Goal: Information Seeking & Learning: Learn about a topic

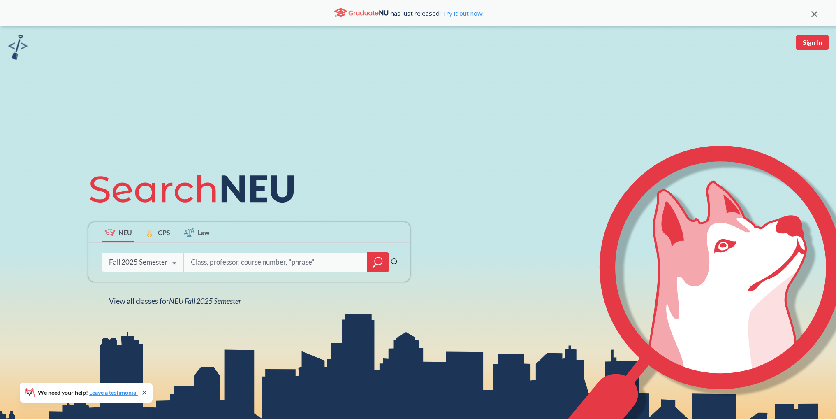
click at [211, 267] on input "search" at bounding box center [275, 261] width 171 height 17
type input "CS 5200"
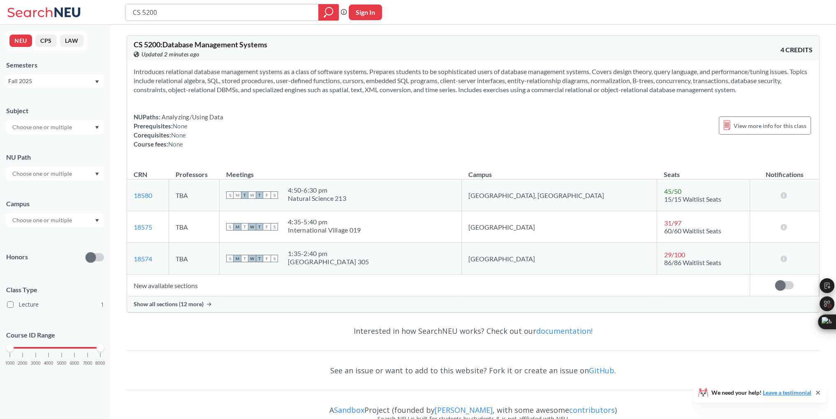
drag, startPoint x: 169, startPoint y: 13, endPoint x: 143, endPoint y: 16, distance: 26.9
click at [143, 16] on input "CS 5200" at bounding box center [222, 12] width 181 height 14
type input "CS 5340"
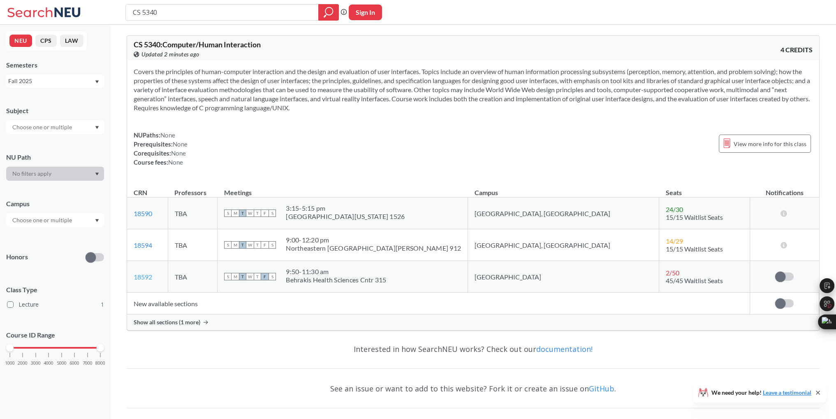
click at [148, 279] on link "18592" at bounding box center [143, 277] width 19 height 8
drag, startPoint x: 227, startPoint y: 12, endPoint x: 5, endPoint y: 0, distance: 222.0
click at [95, 8] on div "CS 5340 Phrase search guarantees the exact search appears in the results. Ex. I…" at bounding box center [418, 12] width 836 height 25
paste input "620"
type input "CS 6200"
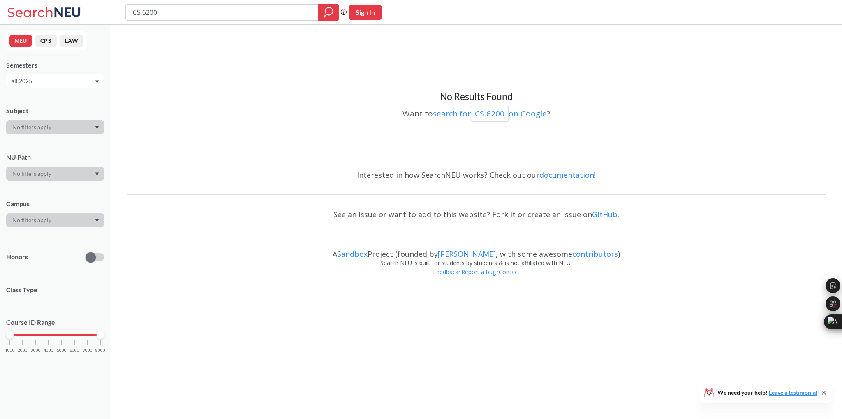
click at [236, 14] on input "CS 6200" at bounding box center [222, 12] width 181 height 14
drag, startPoint x: 250, startPoint y: 9, endPoint x: 137, endPoint y: 11, distance: 113.1
click at [102, 10] on div "CS 6200 Phrase search guarantees the exact search appears in the results. Ex. I…" at bounding box center [421, 12] width 842 height 25
paste input "2"
type input "CS 6220"
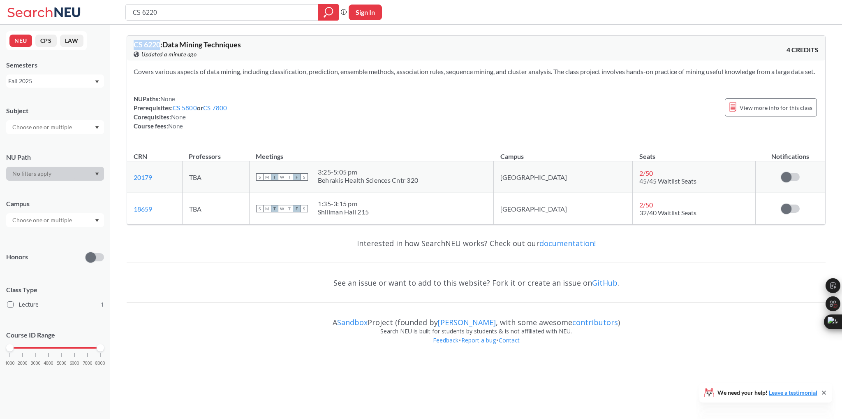
drag, startPoint x: 160, startPoint y: 45, endPoint x: 117, endPoint y: 48, distance: 42.9
click at [117, 48] on div "CS 6220 : Data Mining Techniques View this course on Banner. Updated a minute a…" at bounding box center [476, 191] width 732 height 332
copy span "CS 6220"
drag, startPoint x: 184, startPoint y: 15, endPoint x: 150, endPoint y: 16, distance: 34.6
click at [150, 16] on input "CS 6220" at bounding box center [222, 12] width 181 height 14
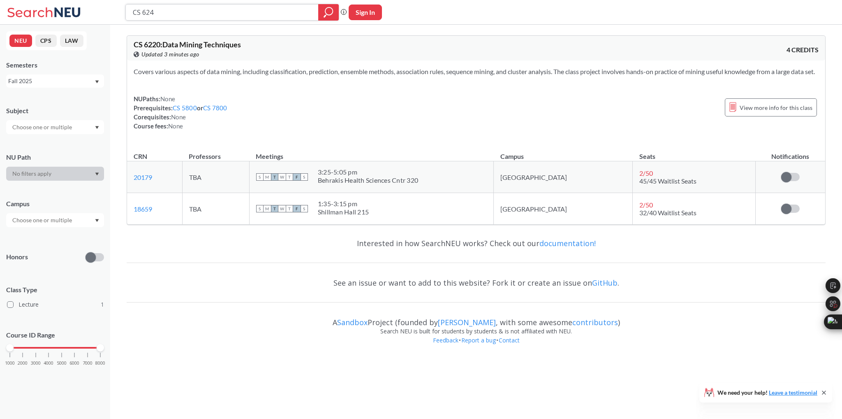
type input "CS 6240"
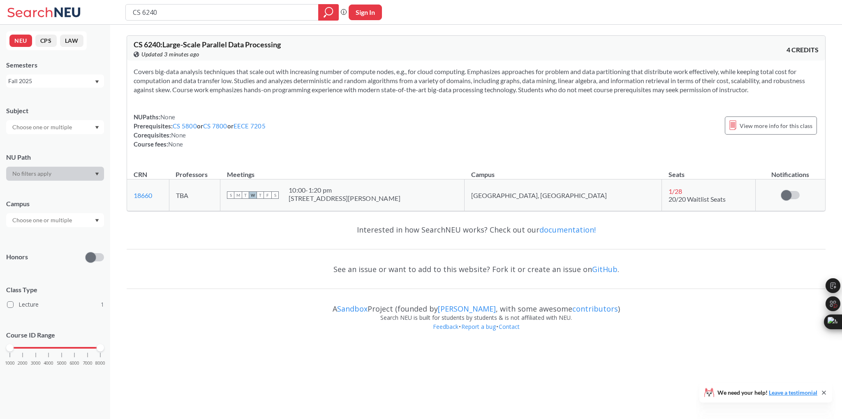
click at [184, 14] on input "CS 6240" at bounding box center [222, 12] width 181 height 14
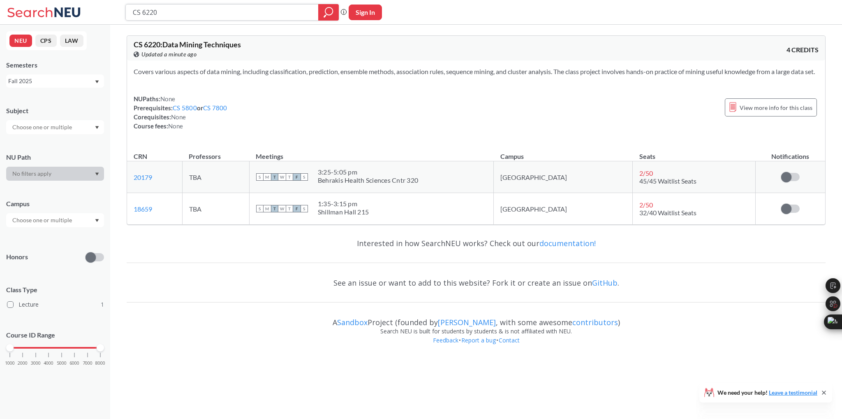
drag, startPoint x: 130, startPoint y: 14, endPoint x: 167, endPoint y: 19, distance: 37.7
click at [51, 17] on div "CS 6220 Phrase search guarantees the exact search appears in the results. Ex. I…" at bounding box center [421, 12] width 842 height 25
paste input "51"
type input "CS 6510"
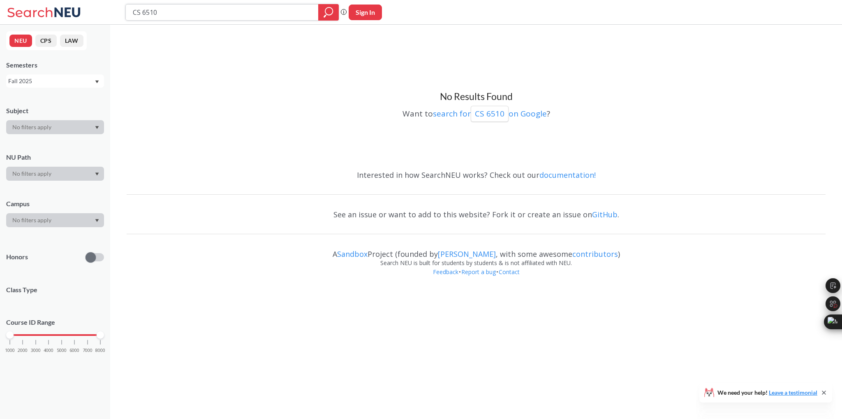
drag, startPoint x: 177, startPoint y: 15, endPoint x: 177, endPoint y: 9, distance: 6.2
click at [71, 14] on div "CS 6510 Phrase search guarantees the exact search appears in the results. Ex. I…" at bounding box center [421, 12] width 842 height 25
paste input "540"
type input "CS 5400"
click at [145, 14] on input "CS 5400" at bounding box center [222, 12] width 181 height 14
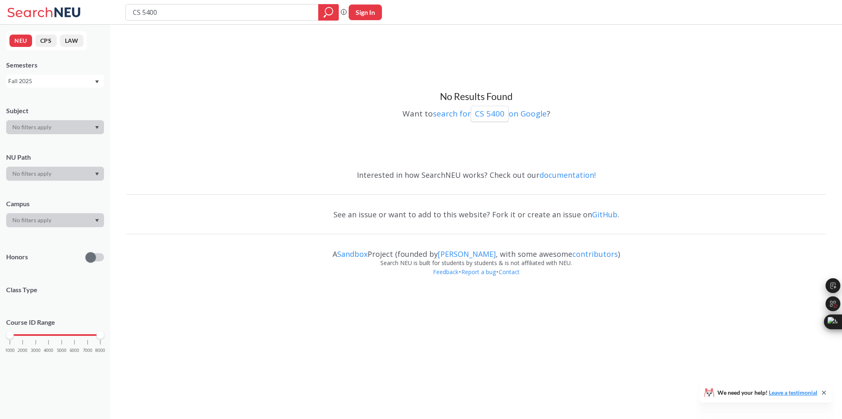
drag, startPoint x: 141, startPoint y: 10, endPoint x: 98, endPoint y: 14, distance: 43.4
click at [99, 13] on div "CS 5400 Phrase search guarantees the exact search appears in the results. Ex. I…" at bounding box center [421, 12] width 842 height 25
type input "5400"
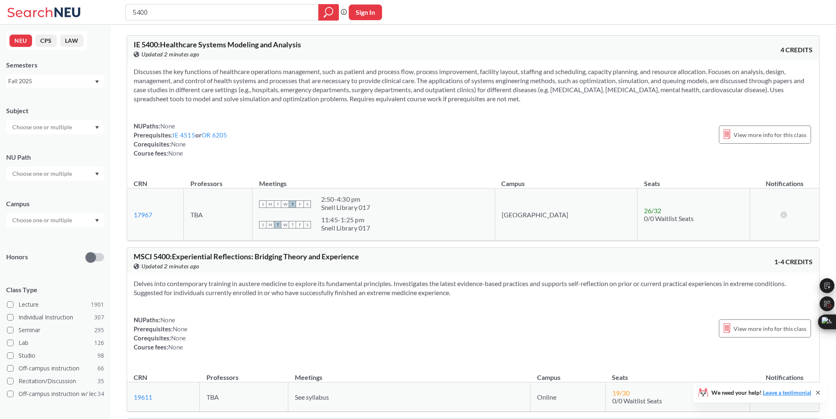
click at [134, 15] on input "5400" at bounding box center [222, 12] width 181 height 14
type input "CS5400"
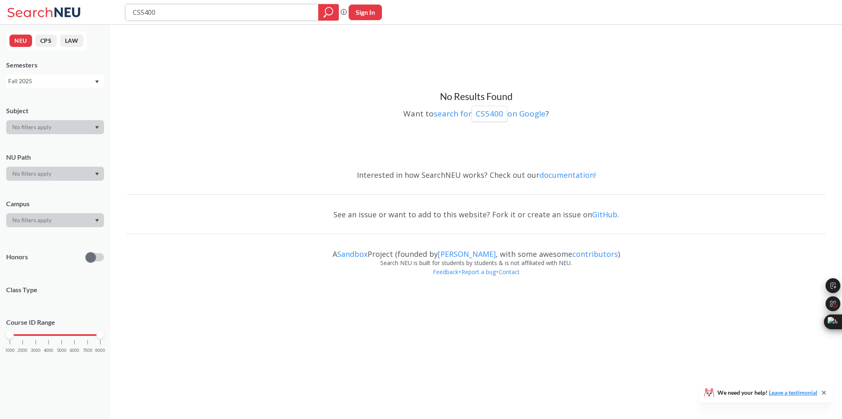
drag, startPoint x: 243, startPoint y: 14, endPoint x: 142, endPoint y: 14, distance: 100.8
click at [140, 14] on input "CS5400" at bounding box center [222, 12] width 181 height 14
type input "CS5200"
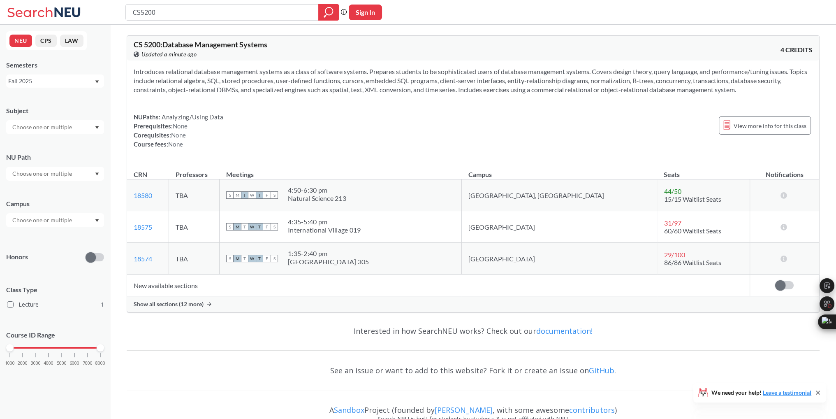
click at [143, 14] on input "CS5200" at bounding box center [222, 12] width 181 height 14
type input "CS6200"
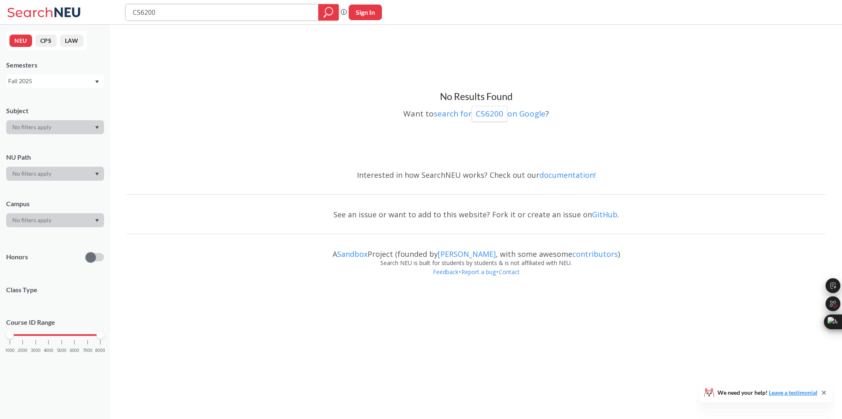
drag, startPoint x: 217, startPoint y: 15, endPoint x: 141, endPoint y: 13, distance: 75.7
click at [141, 13] on input "CS6200" at bounding box center [222, 12] width 181 height 14
paste input "7332"
type input "CS7332"
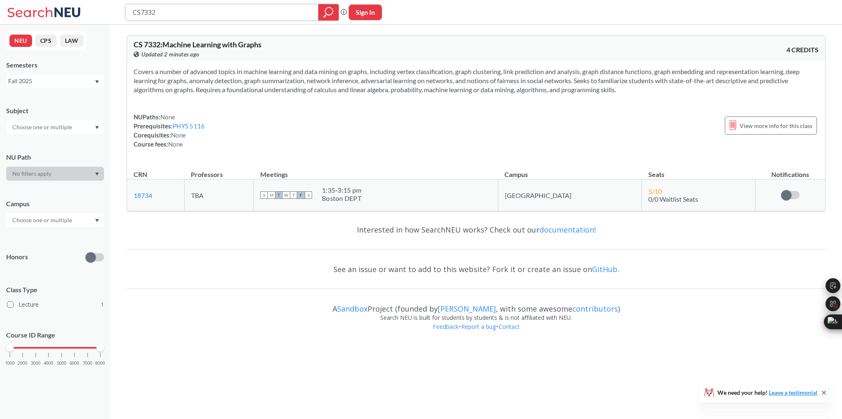
drag, startPoint x: 148, startPoint y: 15, endPoint x: 81, endPoint y: 21, distance: 66.9
click at [83, 20] on div "CS7332 Phrase search guarantees the exact search appears in the results. Ex. If…" at bounding box center [421, 12] width 842 height 25
paste input "7180"
type input "CS 7180"
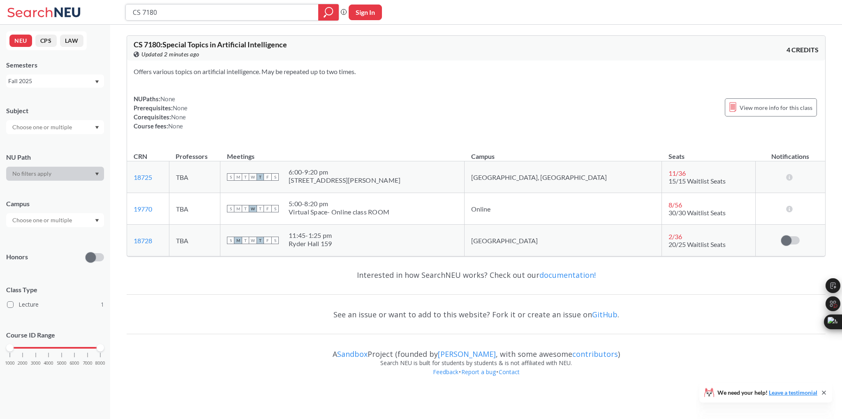
drag, startPoint x: 237, startPoint y: 19, endPoint x: 177, endPoint y: 14, distance: 59.9
click at [177, 14] on div "CS 7180" at bounding box center [231, 12] width 213 height 16
drag, startPoint x: 177, startPoint y: 14, endPoint x: 150, endPoint y: 19, distance: 27.6
click at [145, 17] on input "CS 7180" at bounding box center [222, 12] width 181 height 14
paste input "6"
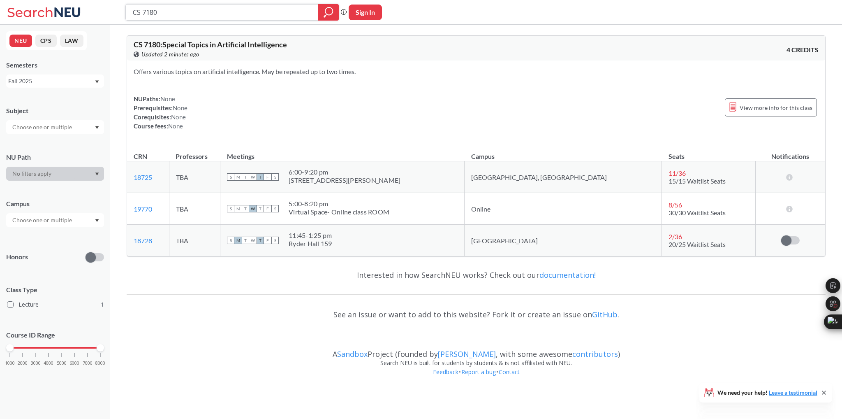
type input "CS 76180"
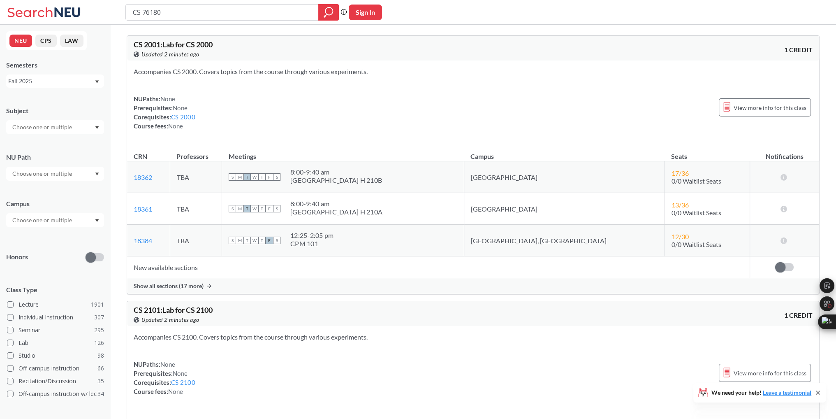
click at [145, 11] on input "CS 76180" at bounding box center [222, 12] width 181 height 14
type input "CS 6180"
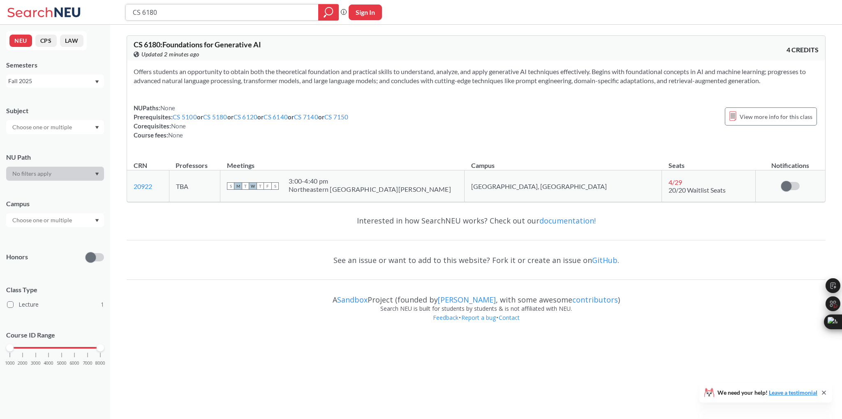
drag, startPoint x: 217, startPoint y: 18, endPoint x: 186, endPoint y: 20, distance: 31.3
click at [142, 17] on input "CS 6180" at bounding box center [222, 12] width 181 height 14
paste input "5"
type input "CS 5180"
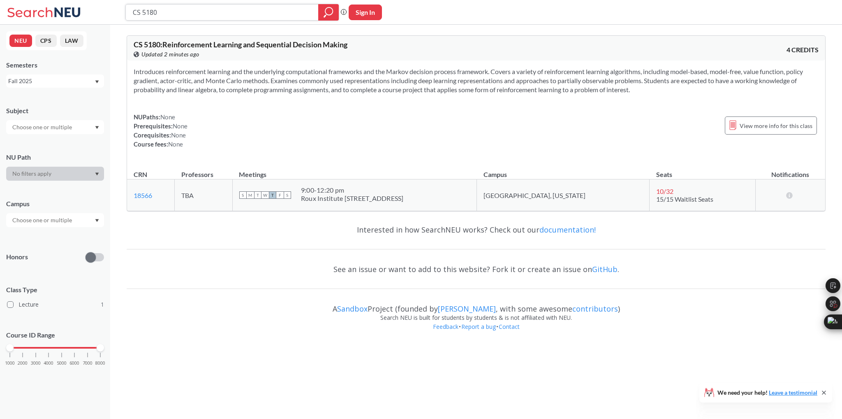
drag, startPoint x: 178, startPoint y: 10, endPoint x: 142, endPoint y: 15, distance: 35.7
click at [142, 15] on input "CS 5180" at bounding box center [222, 12] width 181 height 14
paste input "724"
type input "CS 7240"
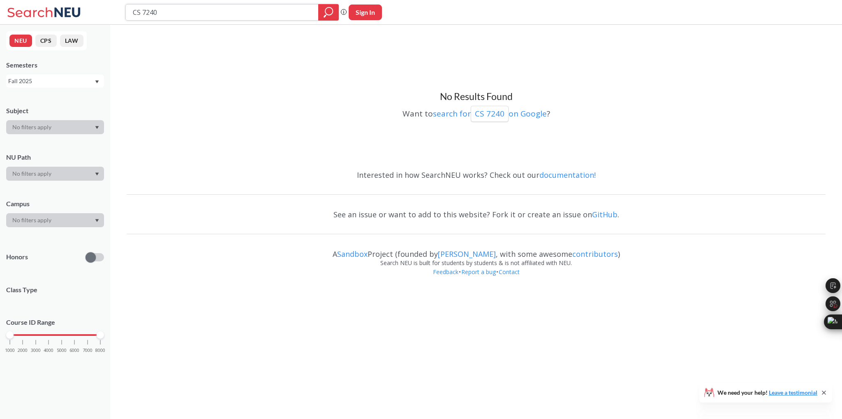
drag, startPoint x: 189, startPoint y: 10, endPoint x: 144, endPoint y: 16, distance: 45.6
click at [144, 16] on input "CS 7240" at bounding box center [222, 12] width 181 height 14
paste input "665"
type input "CS 6650"
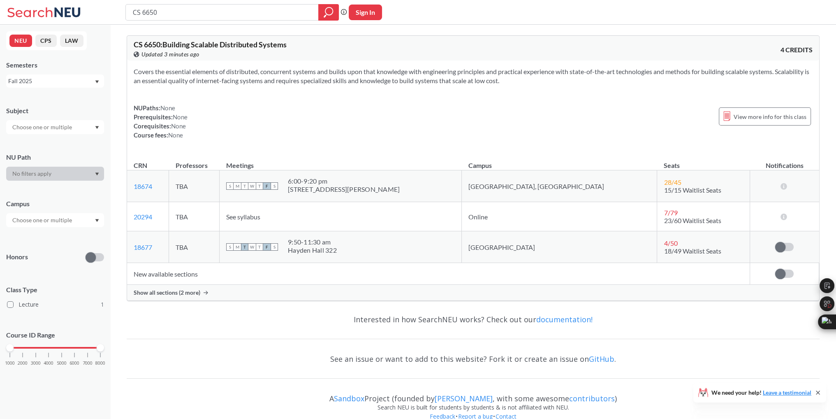
click at [192, 292] on span "Show all sections (2 more)" at bounding box center [167, 292] width 67 height 7
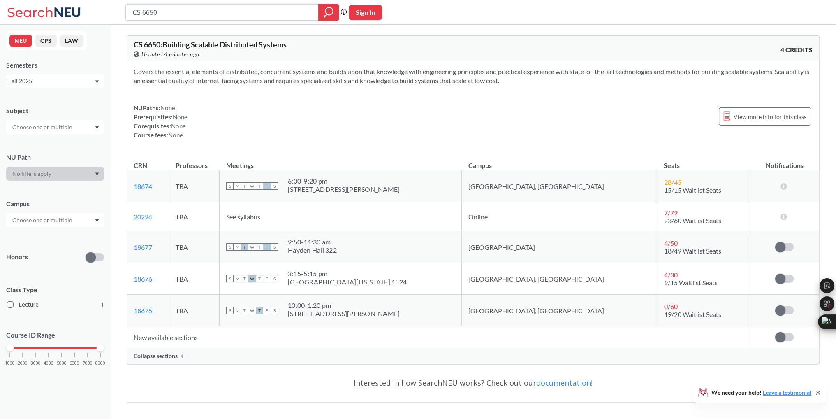
drag, startPoint x: 191, startPoint y: 10, endPoint x: 141, endPoint y: 10, distance: 50.2
click at [141, 10] on input "CS 6650" at bounding box center [222, 12] width 181 height 14
paste input "651"
type input "CS6510"
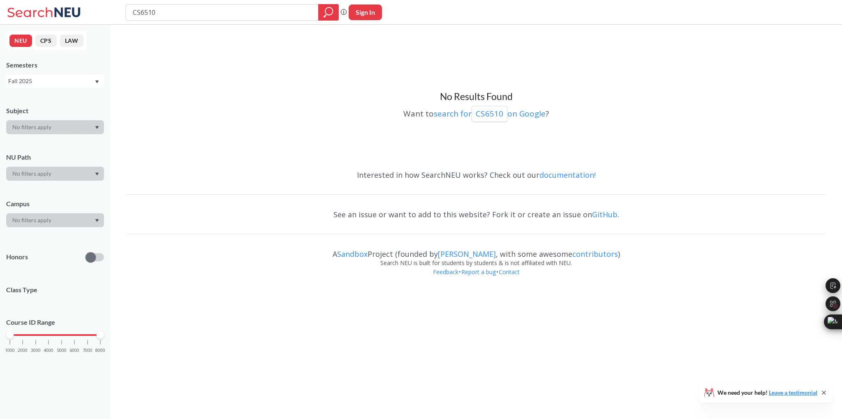
drag, startPoint x: 190, startPoint y: 9, endPoint x: 90, endPoint y: 7, distance: 100.0
click at [115, 9] on div "CS6510 Phrase search guarantees the exact search appears in the results. Ex. If…" at bounding box center [421, 12] width 842 height 25
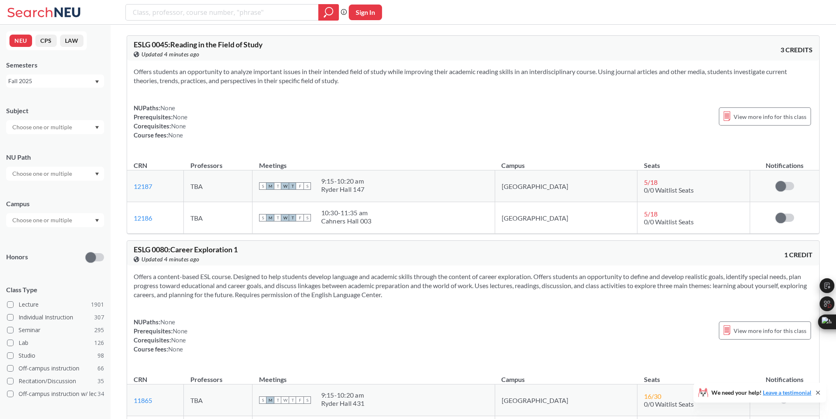
click at [197, 17] on input "search" at bounding box center [222, 12] width 181 height 14
type input "V"
type input "CS"
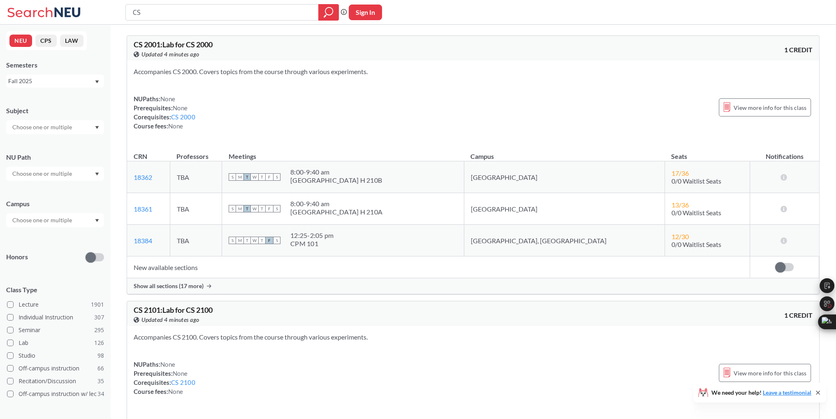
click at [79, 122] on div at bounding box center [55, 127] width 98 height 14
click at [70, 141] on div "CS ( 115 )" at bounding box center [57, 141] width 93 height 9
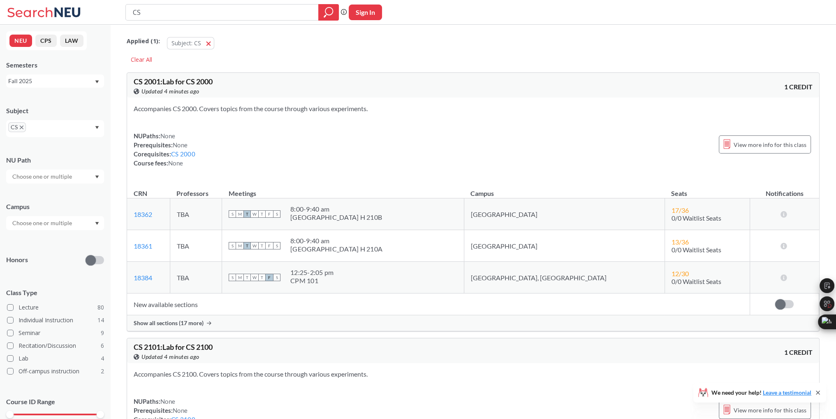
click at [92, 95] on div "NEU CPS LAW Semesters Fall 2025 Subject CS NU Path Campus Honors Class Type Lec…" at bounding box center [55, 222] width 110 height 394
click at [52, 173] on input "text" at bounding box center [42, 176] width 69 height 10
click at [58, 175] on input "text" at bounding box center [42, 176] width 69 height 10
click at [69, 161] on div "NU Path" at bounding box center [55, 159] width 98 height 9
click at [37, 223] on input "text" at bounding box center [42, 223] width 69 height 10
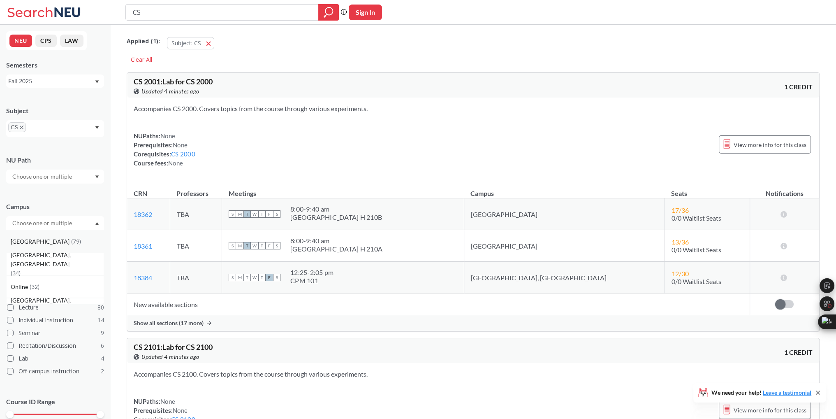
click at [71, 244] on span "( 79 )" at bounding box center [76, 241] width 10 height 7
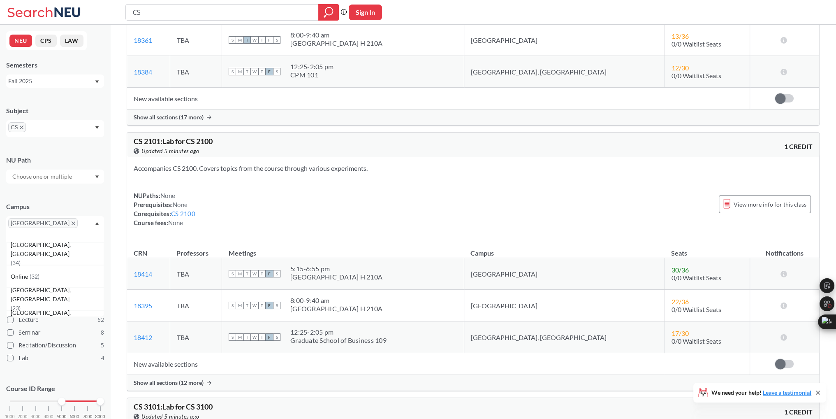
drag, startPoint x: 8, startPoint y: 390, endPoint x: 58, endPoint y: 389, distance: 49.4
click at [57, 398] on div "1000 2000 3000 4000 5000 6000 7000 8000" at bounding box center [55, 401] width 90 height 6
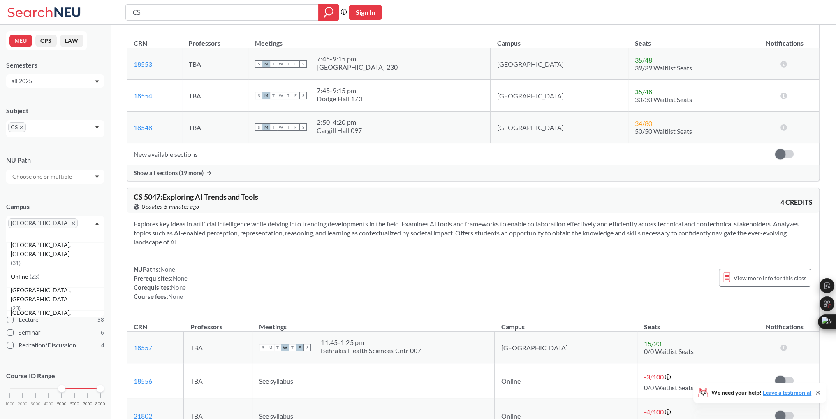
scroll to position [946, 0]
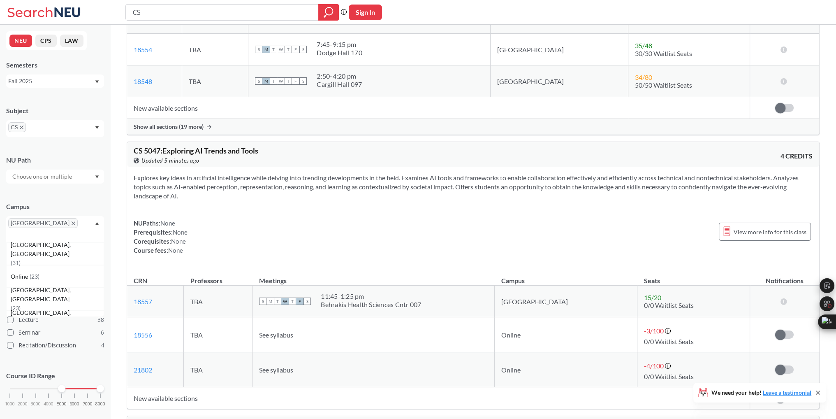
click at [146, 148] on span "CS 5047 : Exploring AI Trends and Tools" at bounding box center [196, 150] width 125 height 9
copy span "5047"
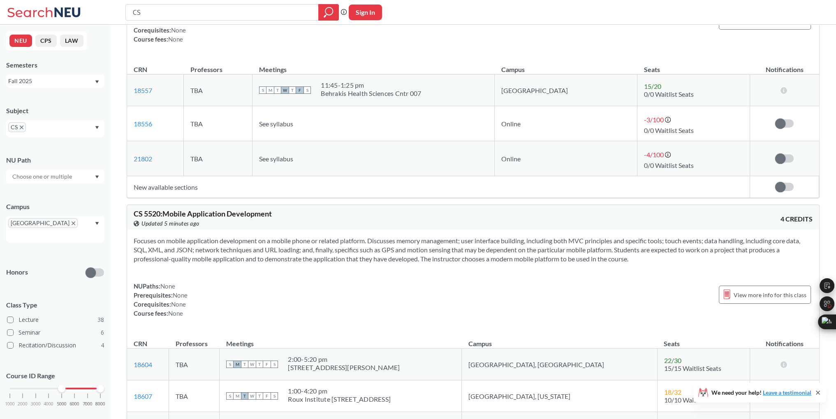
scroll to position [1110, 0]
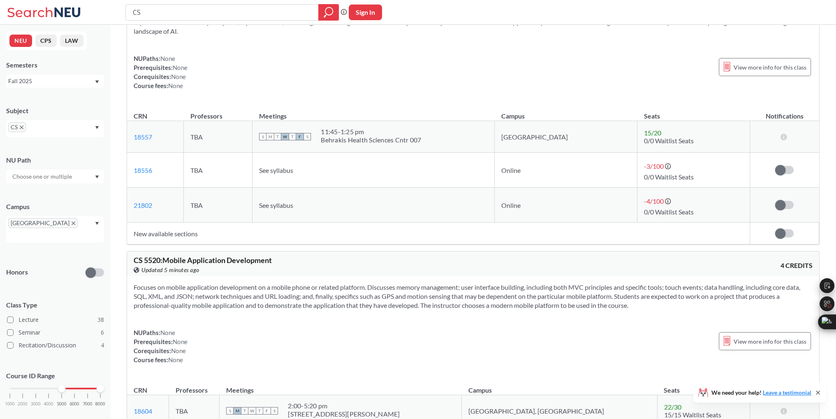
click at [191, 234] on td "New available sections" at bounding box center [438, 233] width 623 height 22
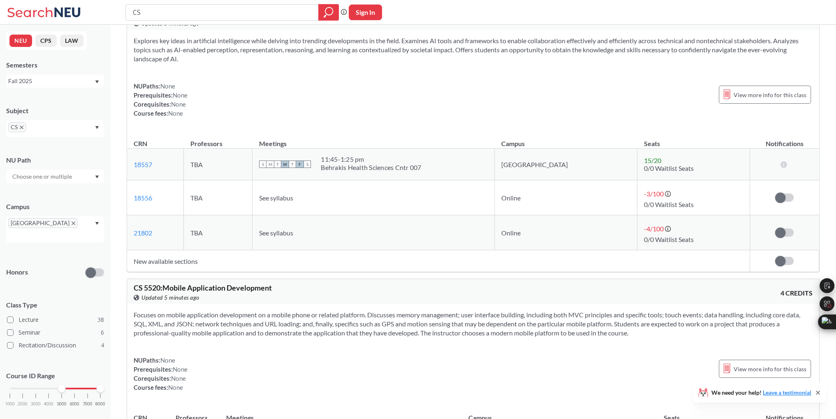
scroll to position [1028, 0]
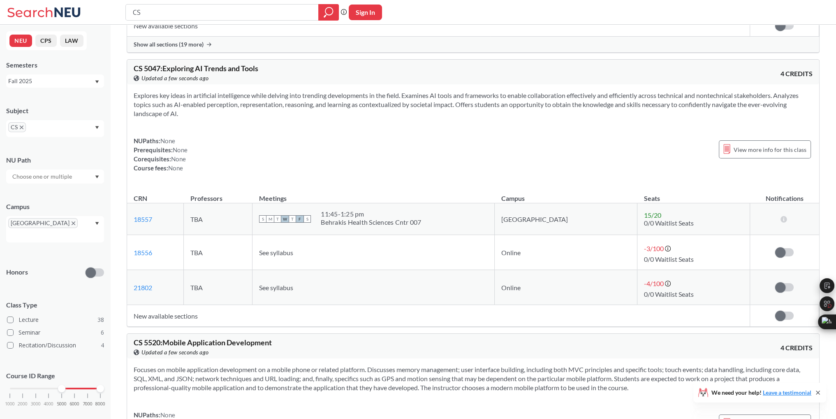
drag, startPoint x: 63, startPoint y: 380, endPoint x: 61, endPoint y: 385, distance: 5.5
click at [61, 385] on div "1000 2000 3000 4000 5000 6000 7000 8000" at bounding box center [55, 388] width 90 height 6
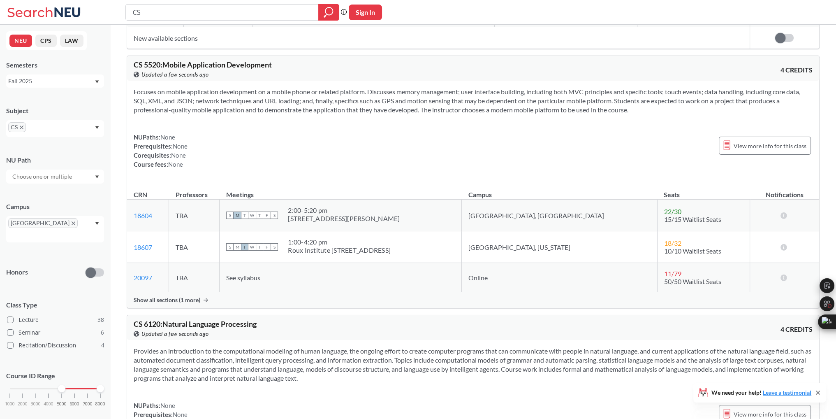
scroll to position [1357, 0]
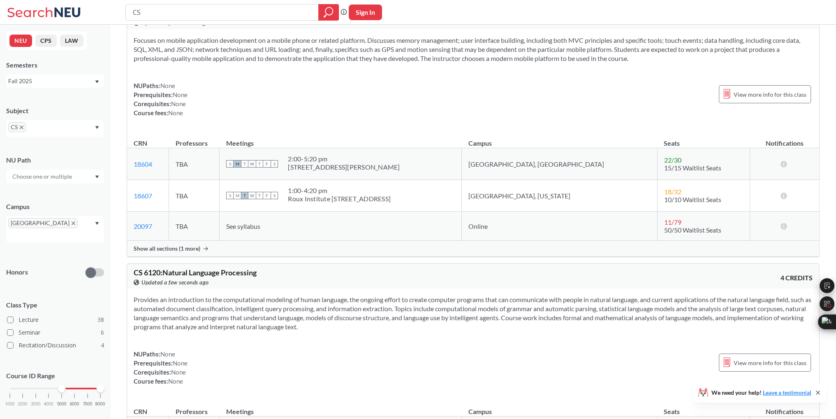
click at [188, 251] on div "Show all sections (1 more)" at bounding box center [473, 249] width 692 height 16
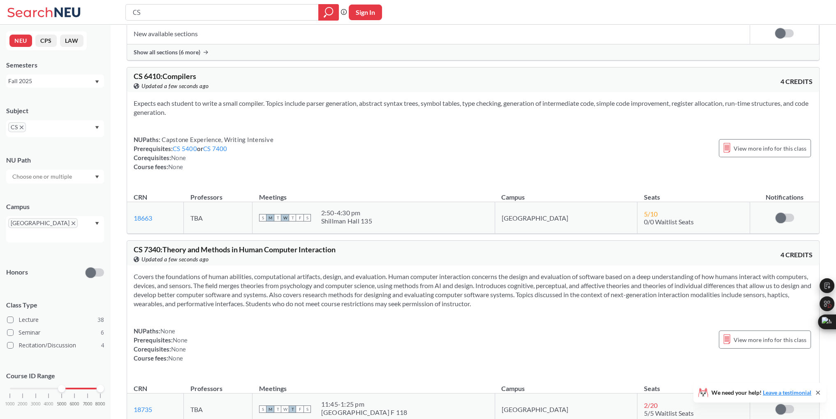
scroll to position [2221, 0]
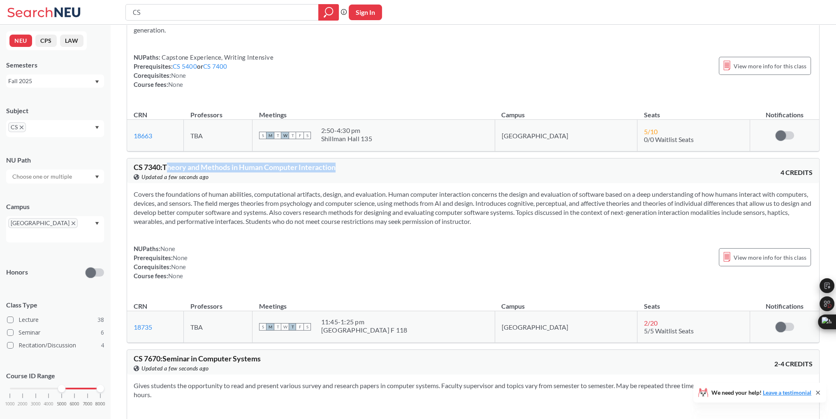
drag, startPoint x: 168, startPoint y: 162, endPoint x: 345, endPoint y: 162, distance: 177.7
click at [345, 163] on div "CS 7340 : Theory and Methods in Human Computer Interaction View this course on …" at bounding box center [304, 172] width 340 height 18
click at [329, 167] on span "CS 7340 : Theory and Methods in Human Computer Interaction" at bounding box center [235, 166] width 202 height 9
click at [154, 162] on span "CS 7340 : Theory and Methods in Human Computer Interaction" at bounding box center [235, 166] width 202 height 9
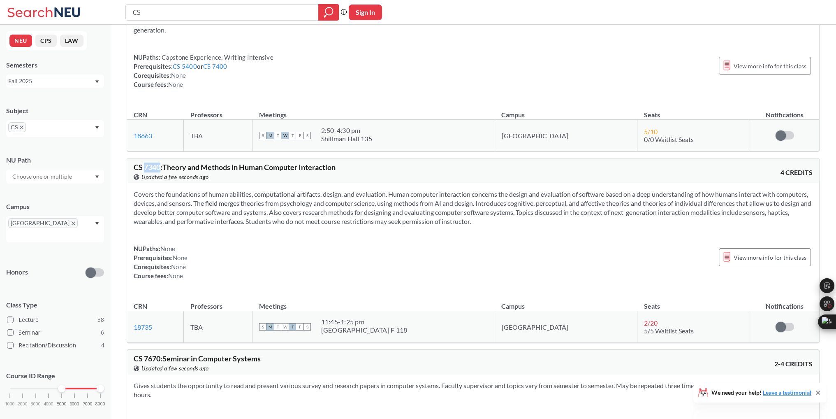
click at [160, 162] on span "CS 7340 : Theory and Methods in Human Computer Interaction" at bounding box center [235, 166] width 202 height 9
drag, startPoint x: 133, startPoint y: 161, endPoint x: 162, endPoint y: 161, distance: 28.4
click at [162, 161] on div "CS 7340 : Theory and Methods in Human Computer Interaction View this course on …" at bounding box center [473, 170] width 692 height 25
copy span "CS 7340"
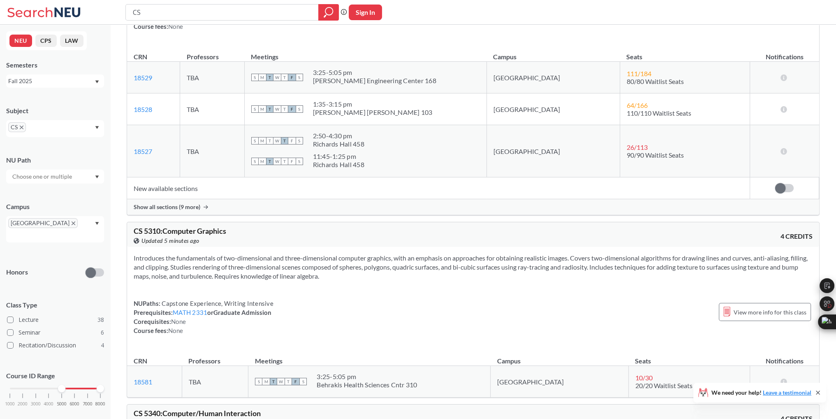
scroll to position [3701, 0]
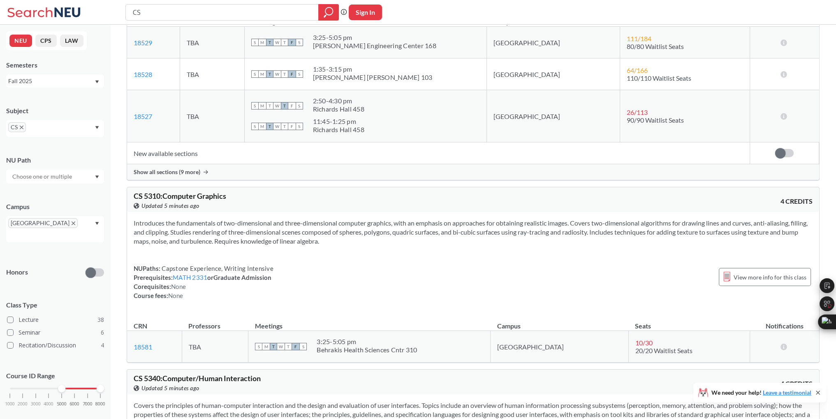
click at [148, 191] on span "CS 5310 : Computer Graphics" at bounding box center [180, 195] width 93 height 9
drag, startPoint x: 127, startPoint y: 191, endPoint x: 162, endPoint y: 189, distance: 35.5
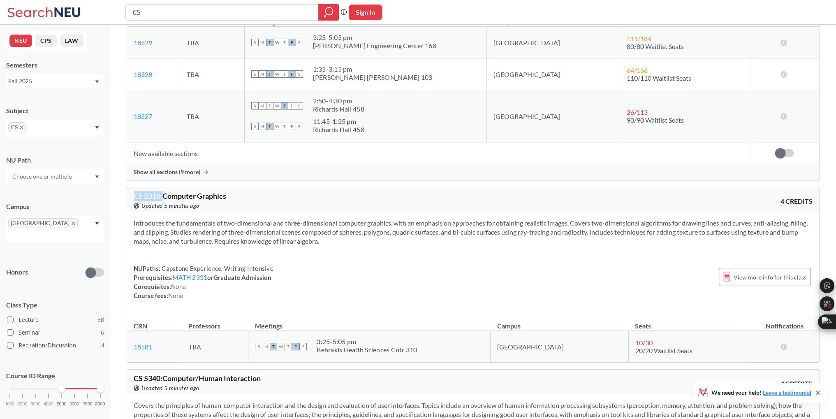
click at [160, 191] on span "CS 5310 : Computer Graphics" at bounding box center [180, 195] width 93 height 9
drag, startPoint x: 161, startPoint y: 189, endPoint x: 129, endPoint y: 191, distance: 31.7
click at [129, 191] on div "CS 5310 : Computer Graphics View this course on Banner. Updated 5 minutes ago 4…" at bounding box center [473, 199] width 692 height 25
copy span "CS 5310"
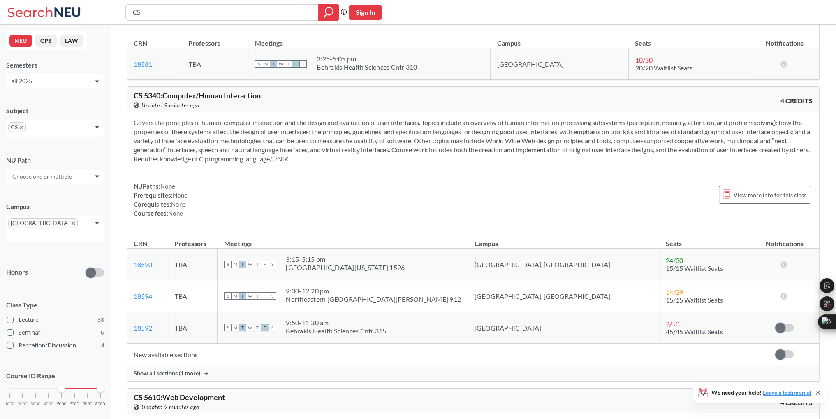
scroll to position [3989, 0]
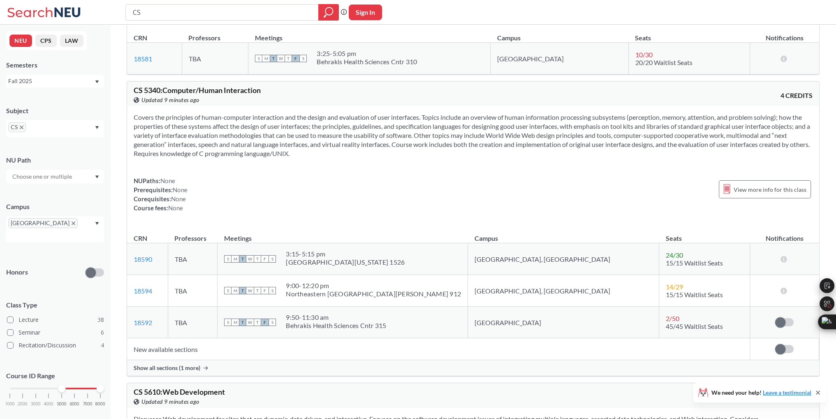
click at [151, 86] on span "CS 5340 : Computer/Human Interaction" at bounding box center [197, 90] width 127 height 9
copy span "5340"
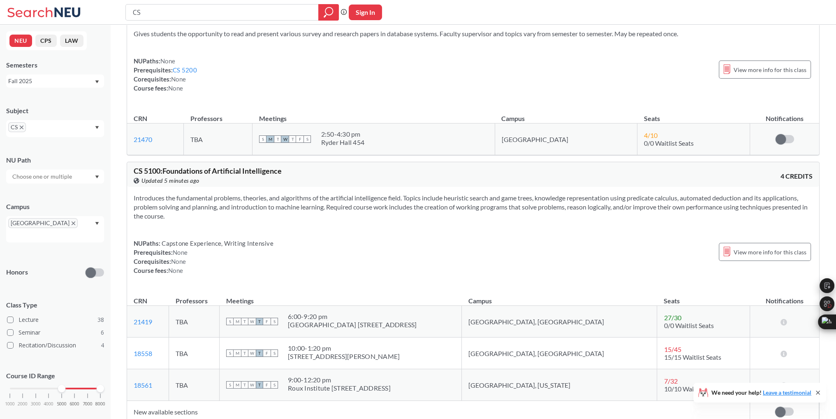
scroll to position [6087, 0]
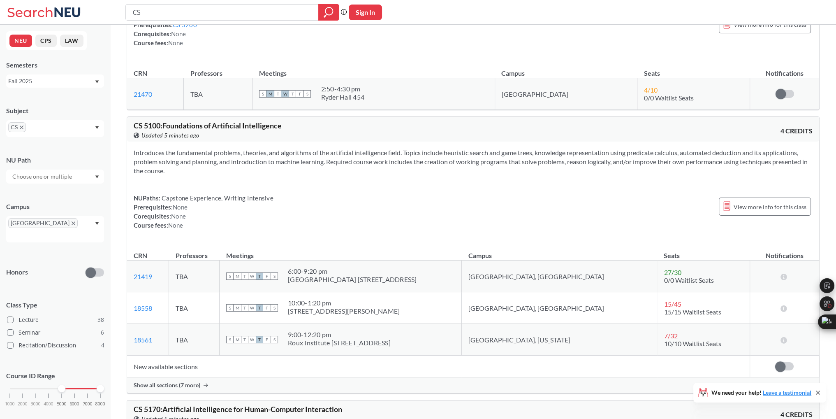
click at [179, 381] on span "Show all sections (7 more)" at bounding box center [167, 384] width 67 height 7
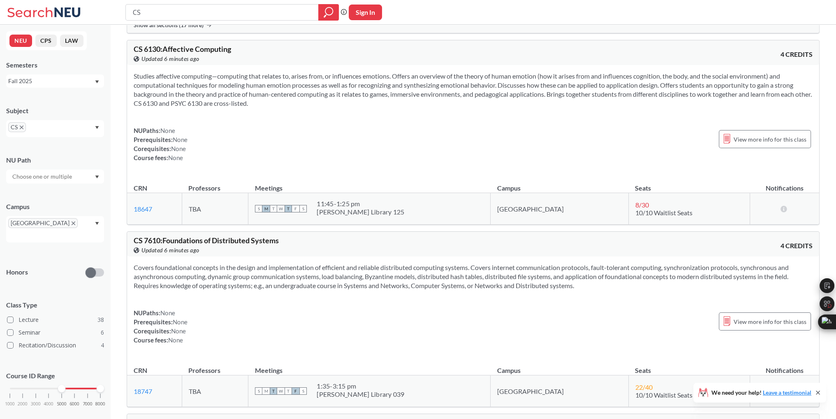
scroll to position [7444, 0]
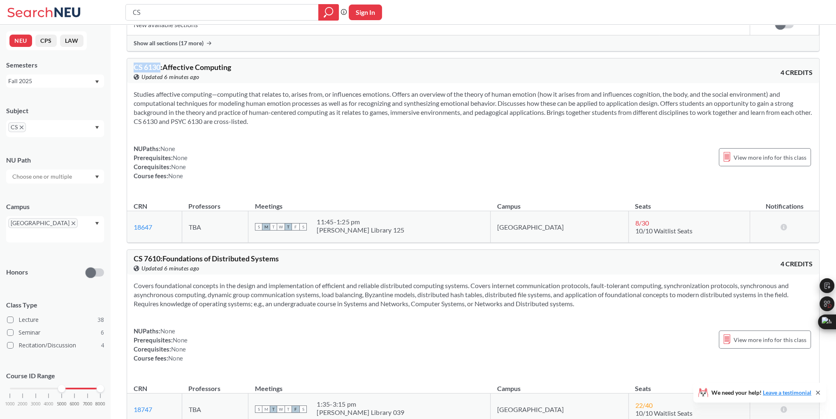
drag, startPoint x: 133, startPoint y: 63, endPoint x: 160, endPoint y: 60, distance: 26.9
click at [160, 60] on div "CS 6130 : Affective Computing View this course on Banner. Updated 6 minutes ago…" at bounding box center [473, 70] width 692 height 25
copy span "CS 6130"
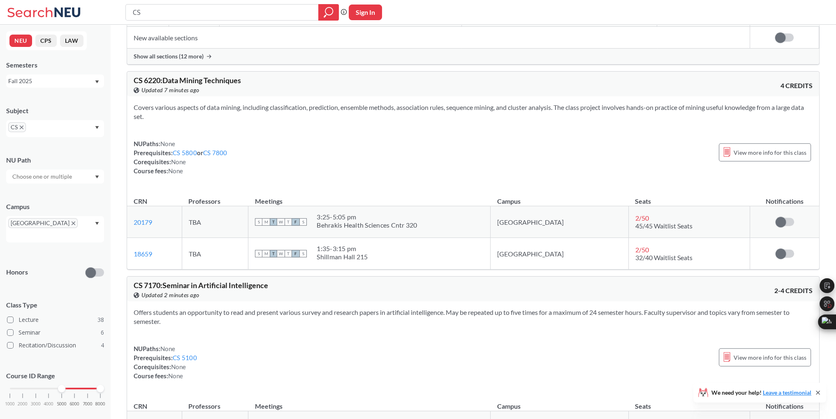
scroll to position [9541, 0]
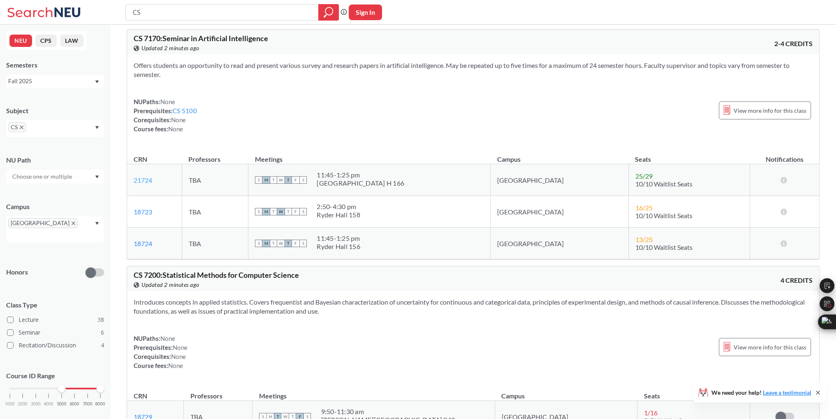
click at [144, 176] on link "21724" at bounding box center [143, 180] width 19 height 8
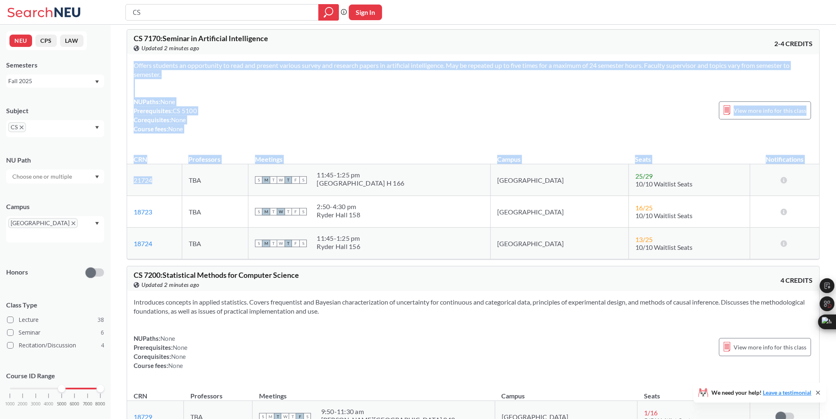
drag, startPoint x: 173, startPoint y: 175, endPoint x: 125, endPoint y: 174, distance: 48.1
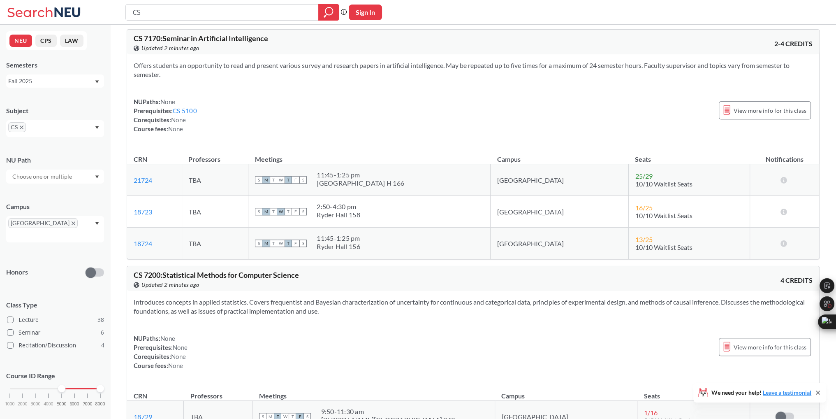
click at [199, 172] on td "TBA" at bounding box center [215, 180] width 67 height 32
drag, startPoint x: 177, startPoint y: 167, endPoint x: 134, endPoint y: 167, distance: 42.8
click at [134, 167] on td "21724 View this section on Banner." at bounding box center [154, 180] width 55 height 32
copy link "21724"
